Goal: Navigation & Orientation: Find specific page/section

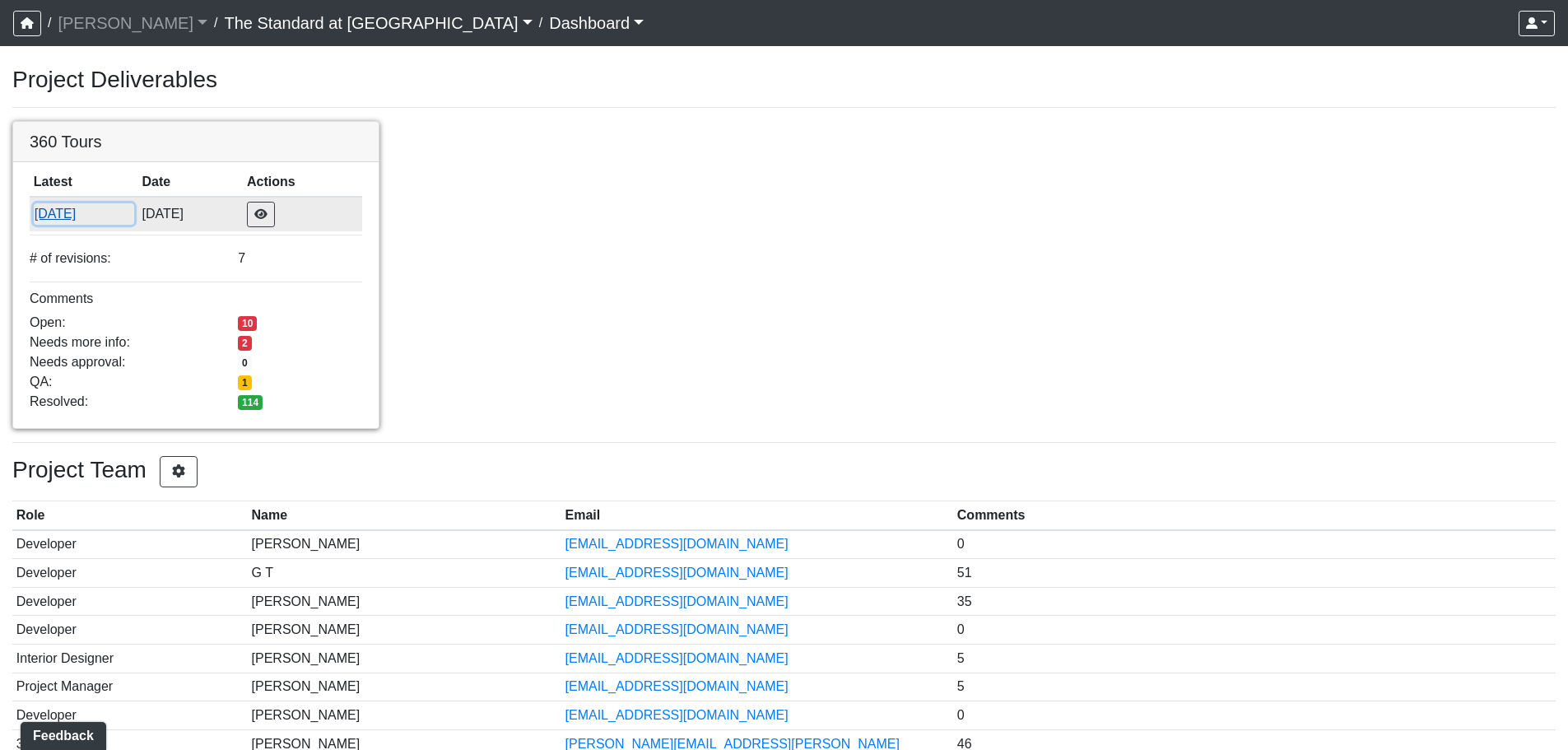
click at [41, 204] on button "[DATE]" at bounding box center [83, 214] width 100 height 22
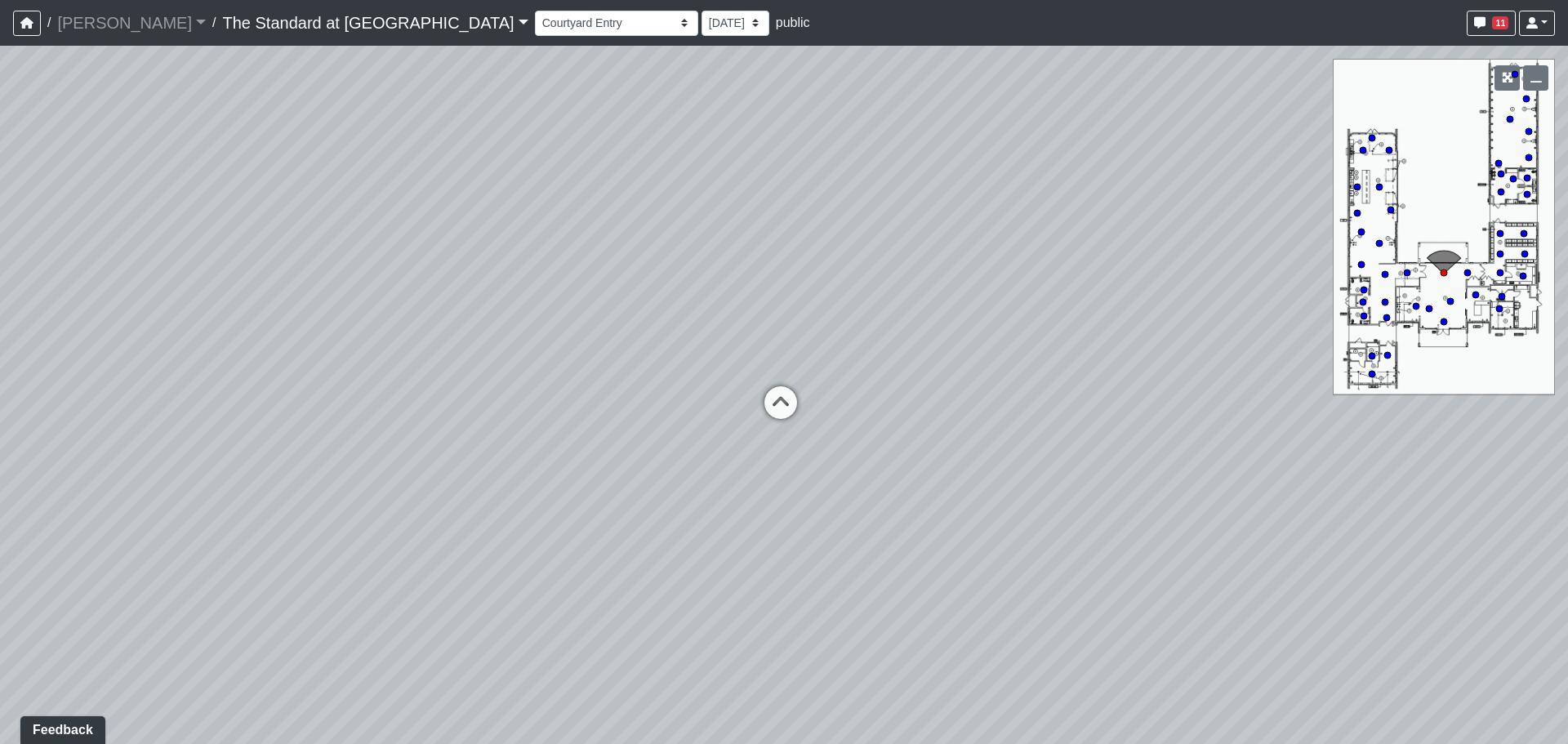
drag, startPoint x: 289, startPoint y: 396, endPoint x: 1314, endPoint y: 308, distance: 1028.8
click at [1222, 332] on div "Loading... Conference Entry Loading... Mailroom - Counter Loading... Co-Work - …" at bounding box center [784, 394] width 1568 height 698
drag, startPoint x: 611, startPoint y: 407, endPoint x: 668, endPoint y: 498, distance: 107.4
click at [668, 498] on div "Loading... Conference Entry Loading... Mailroom - Counter Loading... Co-Work - …" at bounding box center [784, 394] width 1568 height 698
drag, startPoint x: 1172, startPoint y: 369, endPoint x: 709, endPoint y: 418, distance: 465.6
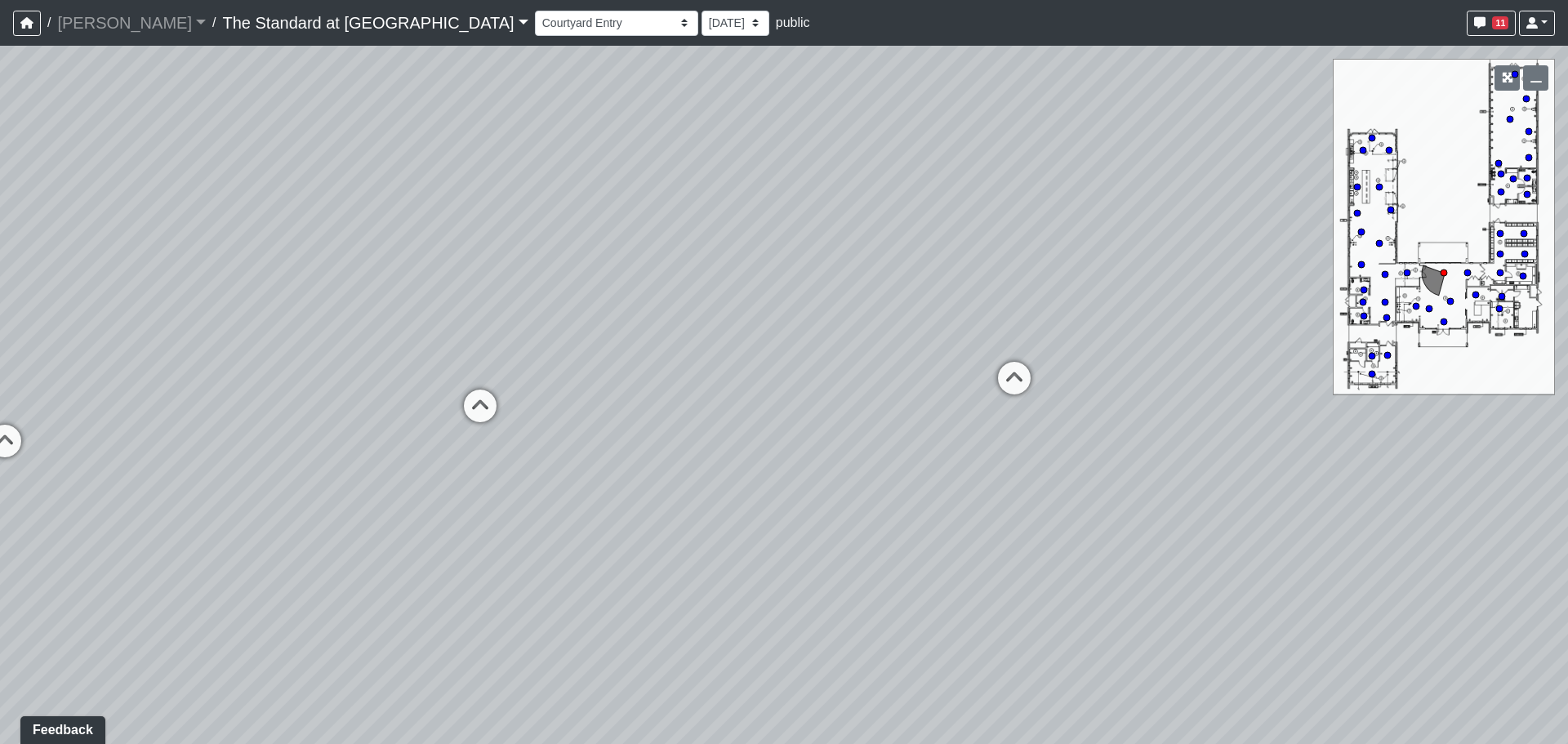
click at [709, 418] on div "Loading... Conference Entry Loading... Mailroom - Counter Loading... Co-Work - …" at bounding box center [784, 394] width 1568 height 698
click at [1011, 375] on icon at bounding box center [1013, 386] width 49 height 49
drag, startPoint x: 347, startPoint y: 408, endPoint x: 1125, endPoint y: 389, distance: 778.2
click at [1125, 389] on div "Loading... Conference Entry Loading... Mailroom - Counter Loading... Co-Work - …" at bounding box center [784, 394] width 1568 height 698
drag, startPoint x: 636, startPoint y: 419, endPoint x: 1134, endPoint y: 403, distance: 498.3
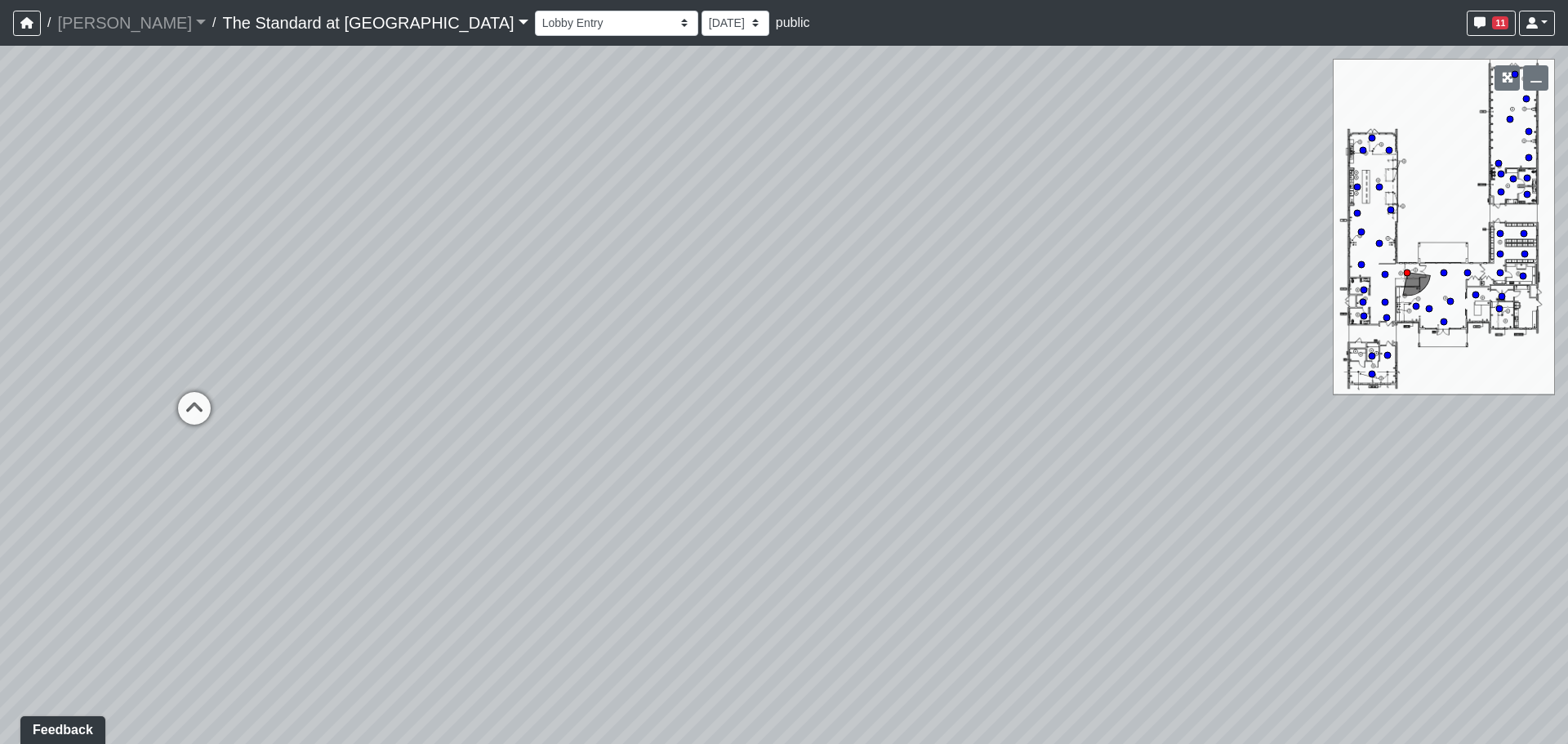
click at [1200, 394] on div "Loading... Conference Entry Loading... Mailroom - Counter Loading... Co-Work - …" at bounding box center [784, 394] width 1568 height 698
click at [208, 400] on icon at bounding box center [217, 406] width 49 height 49
select select "bKYX6yZaqVWmKVfyUTZyrr"
click at [535, 18] on select "Courtyard Entry Fireplace Kitchen Kitchen Corner Kitchen Island Pool Table Seat…" at bounding box center [616, 22] width 163 height 25
